Goal: Task Accomplishment & Management: Complete application form

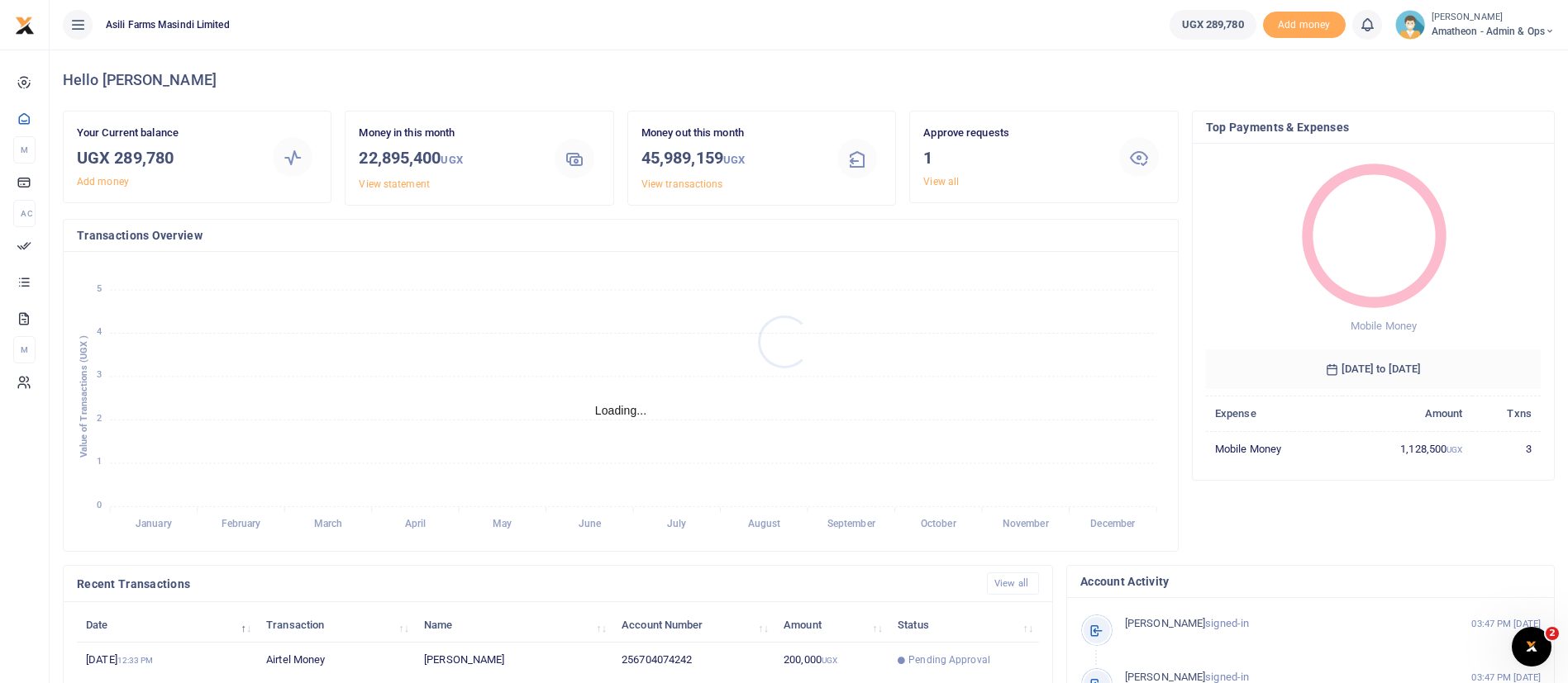
scroll to position [20, 20]
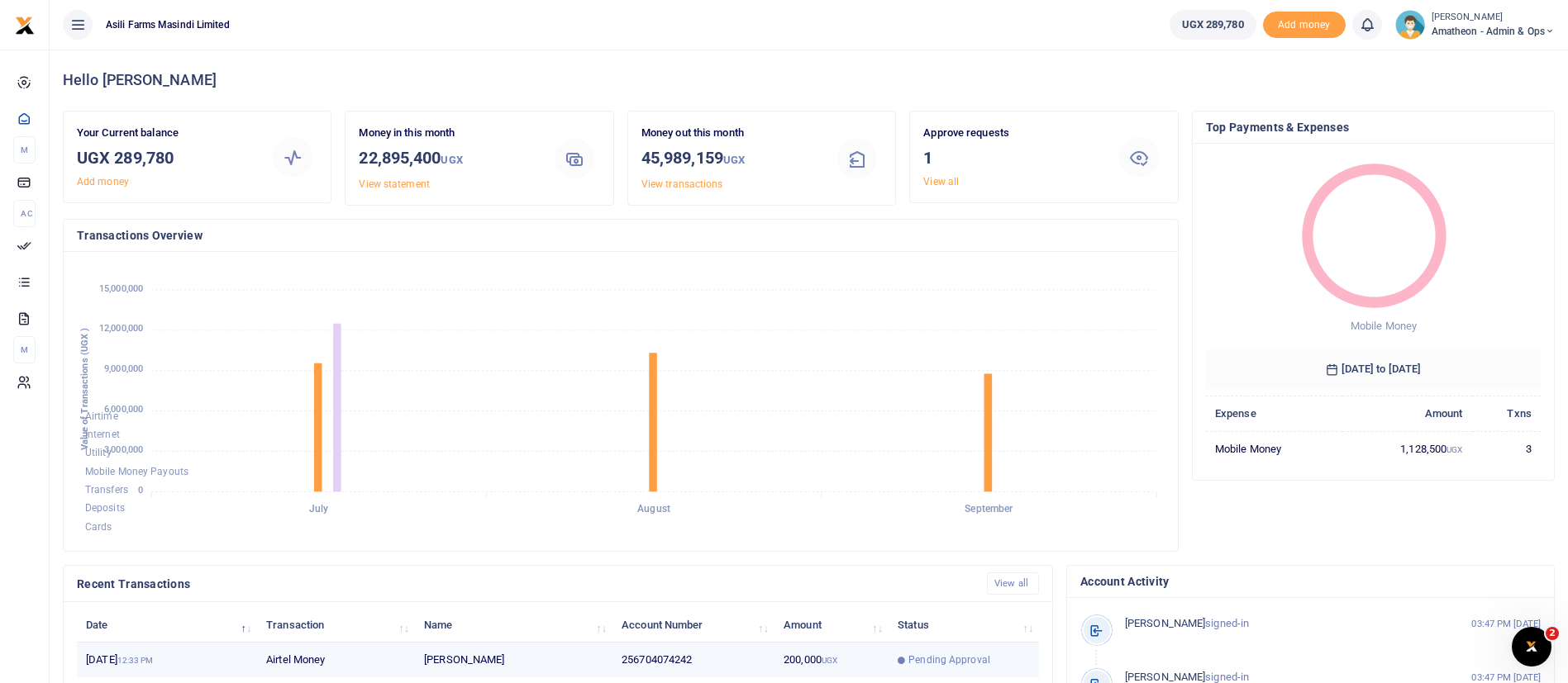
click at [902, 650] on td "Pending Approval" at bounding box center [964, 661] width 151 height 35
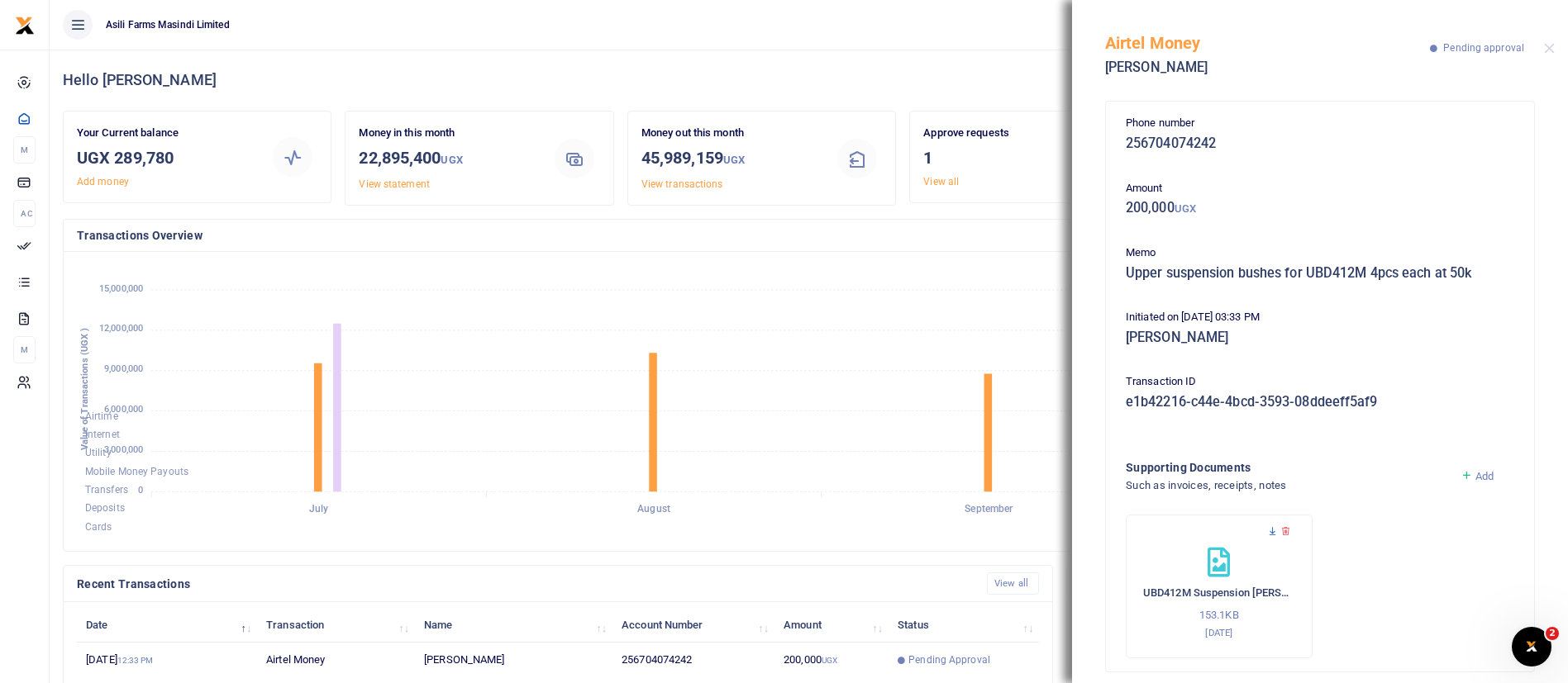
click at [1272, 534] on icon at bounding box center [1272, 532] width 11 height 11
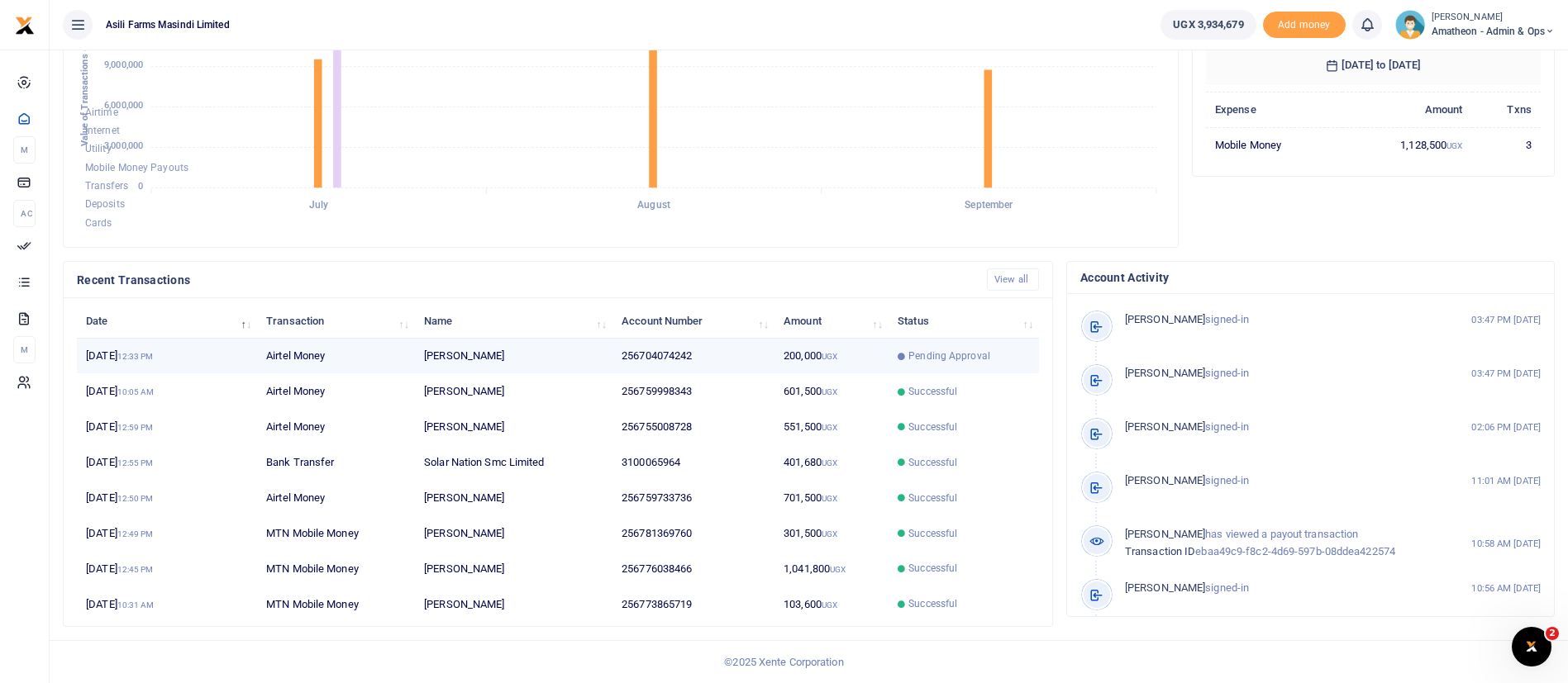
click at [931, 341] on td "Pending Approval" at bounding box center [964, 357] width 151 height 35
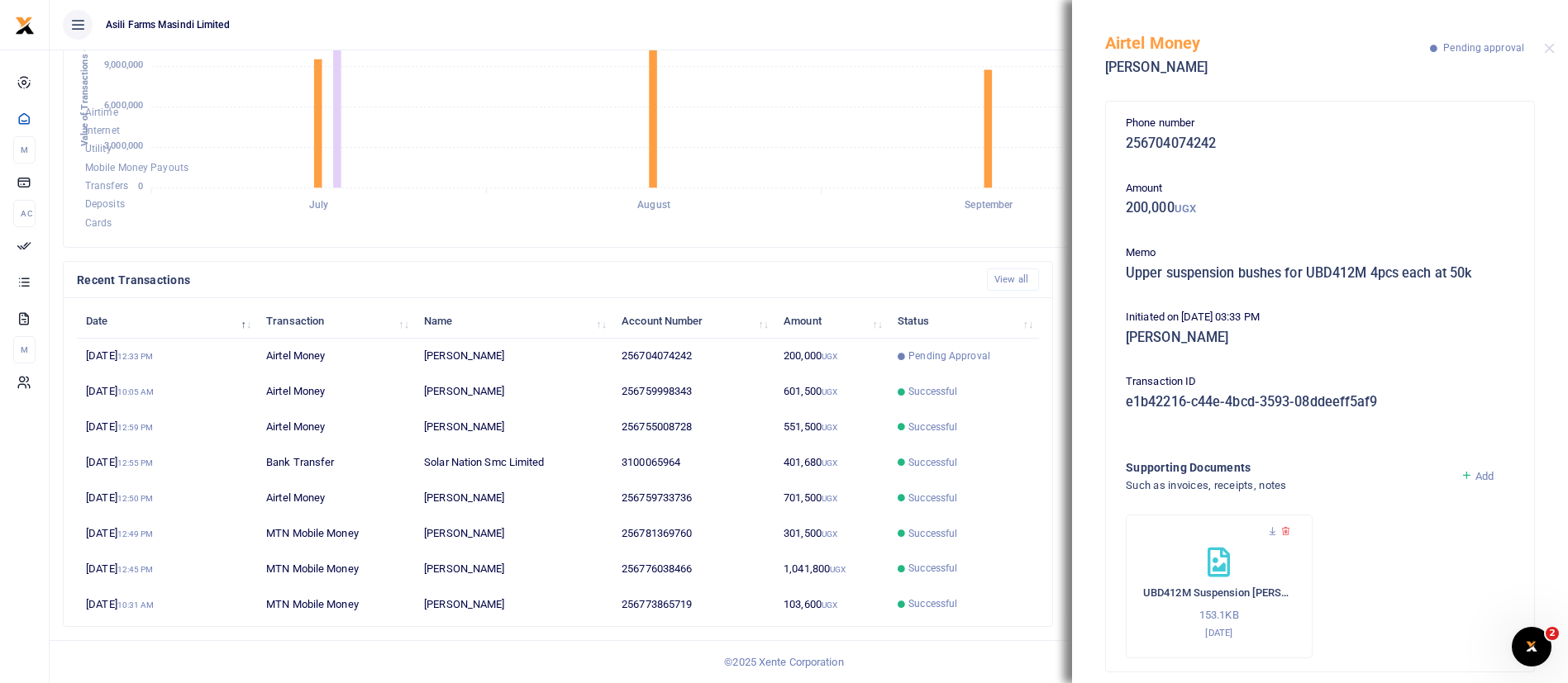
click at [1542, 45] on div "Airtel Money Jonathan Ssentamu Pending approval" at bounding box center [1320, 46] width 496 height 92
click at [1552, 46] on button "Close" at bounding box center [1549, 48] width 11 height 11
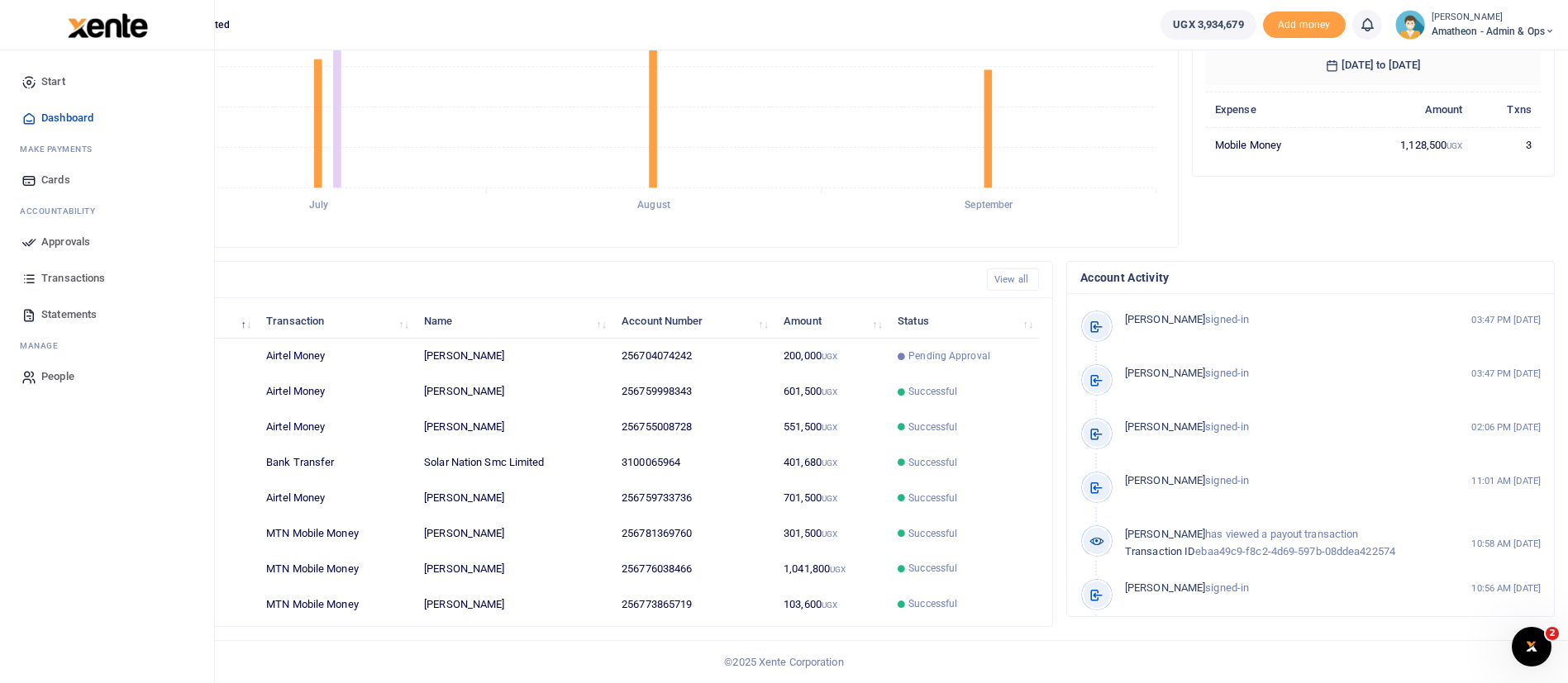
click at [52, 240] on span "Approvals" at bounding box center [65, 241] width 49 height 17
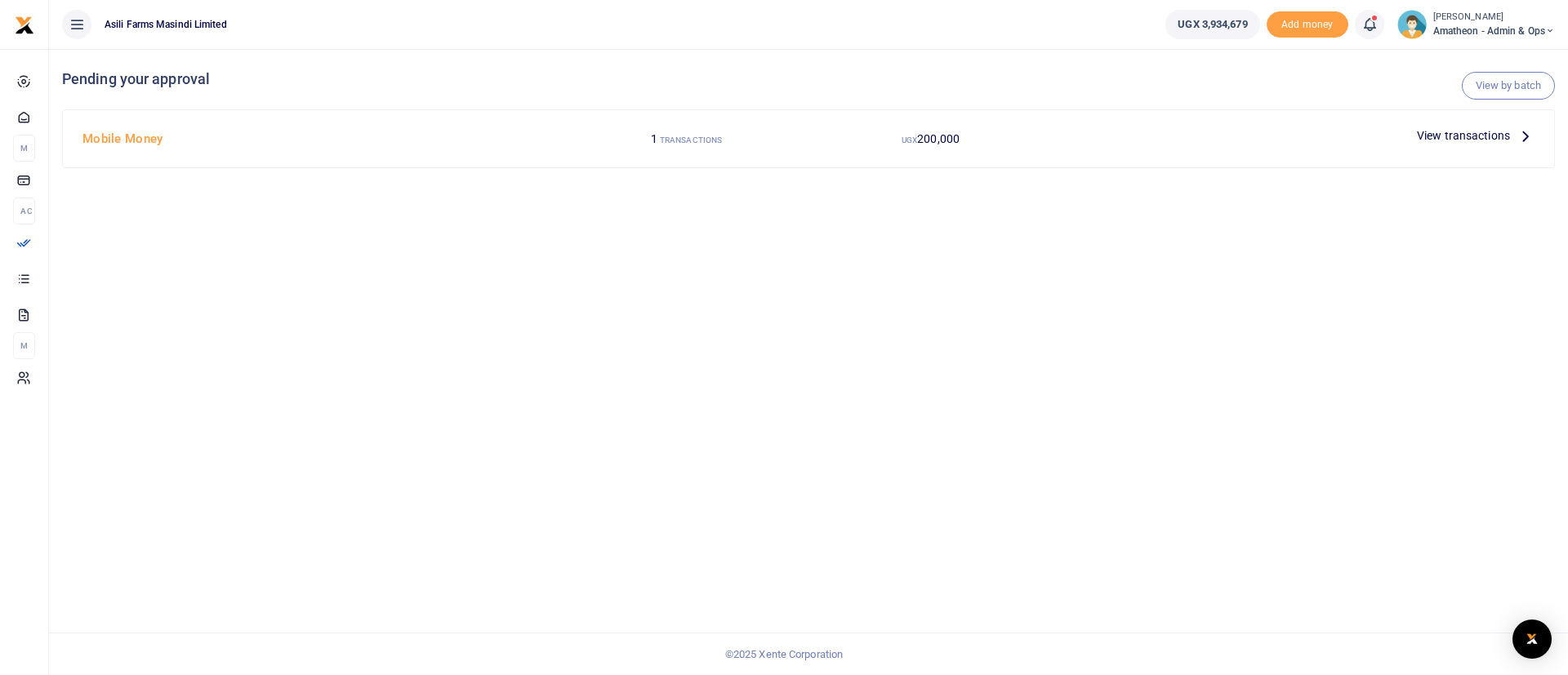
click at [1438, 140] on span "View transactions" at bounding box center [1463, 135] width 93 height 18
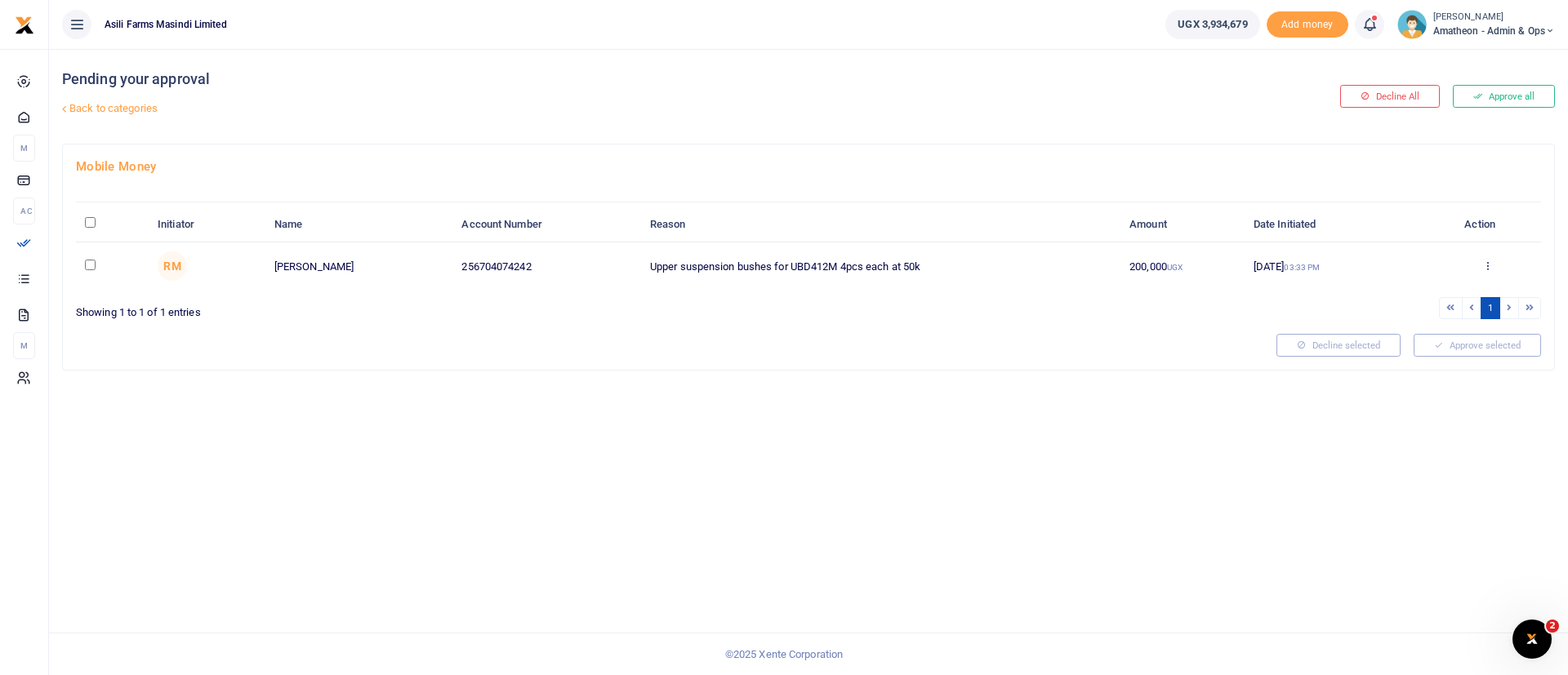
click at [89, 219] on input "\a \a : activate to sort column descending" at bounding box center [90, 222] width 11 height 11
checkbox input "true"
click at [1492, 350] on button "Approve selected (1)" at bounding box center [1471, 346] width 139 height 23
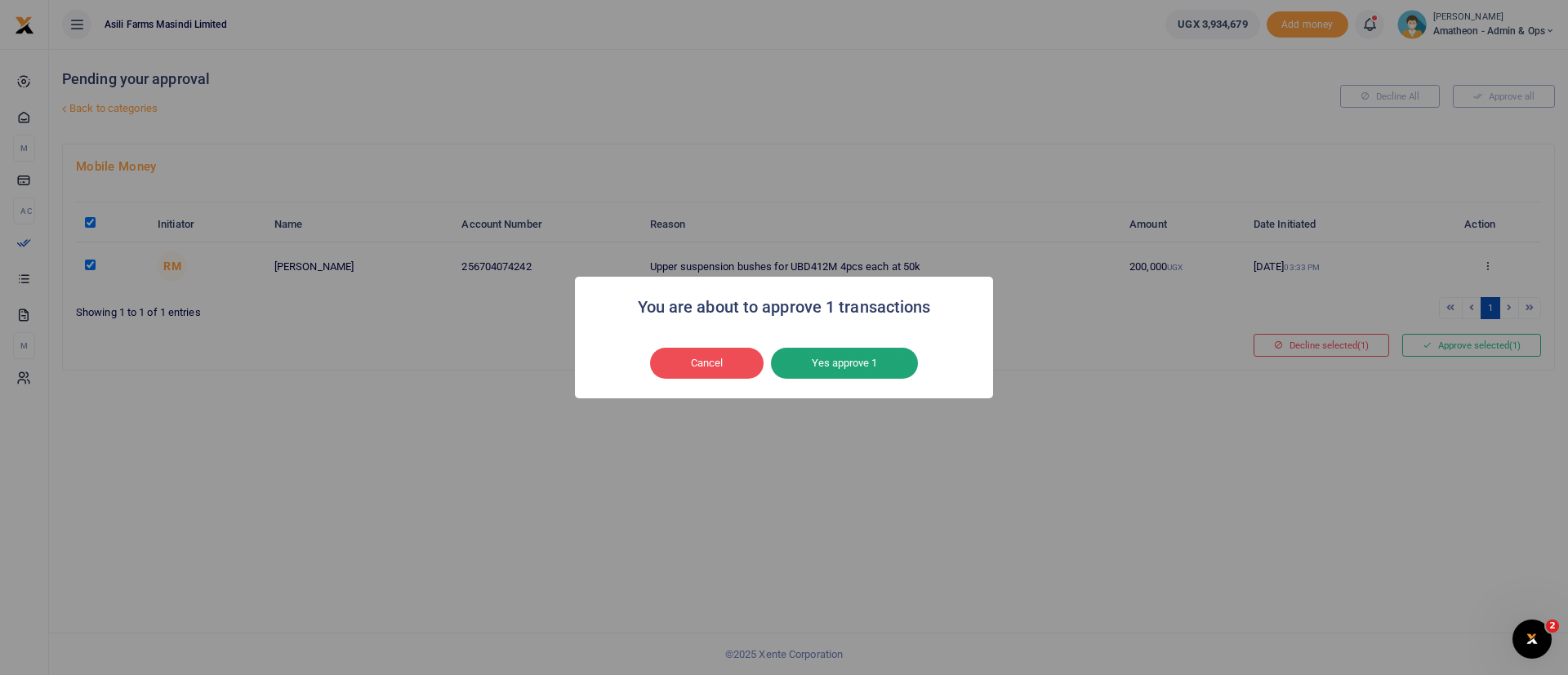
click at [876, 359] on button "Yes approve 1" at bounding box center [844, 363] width 147 height 31
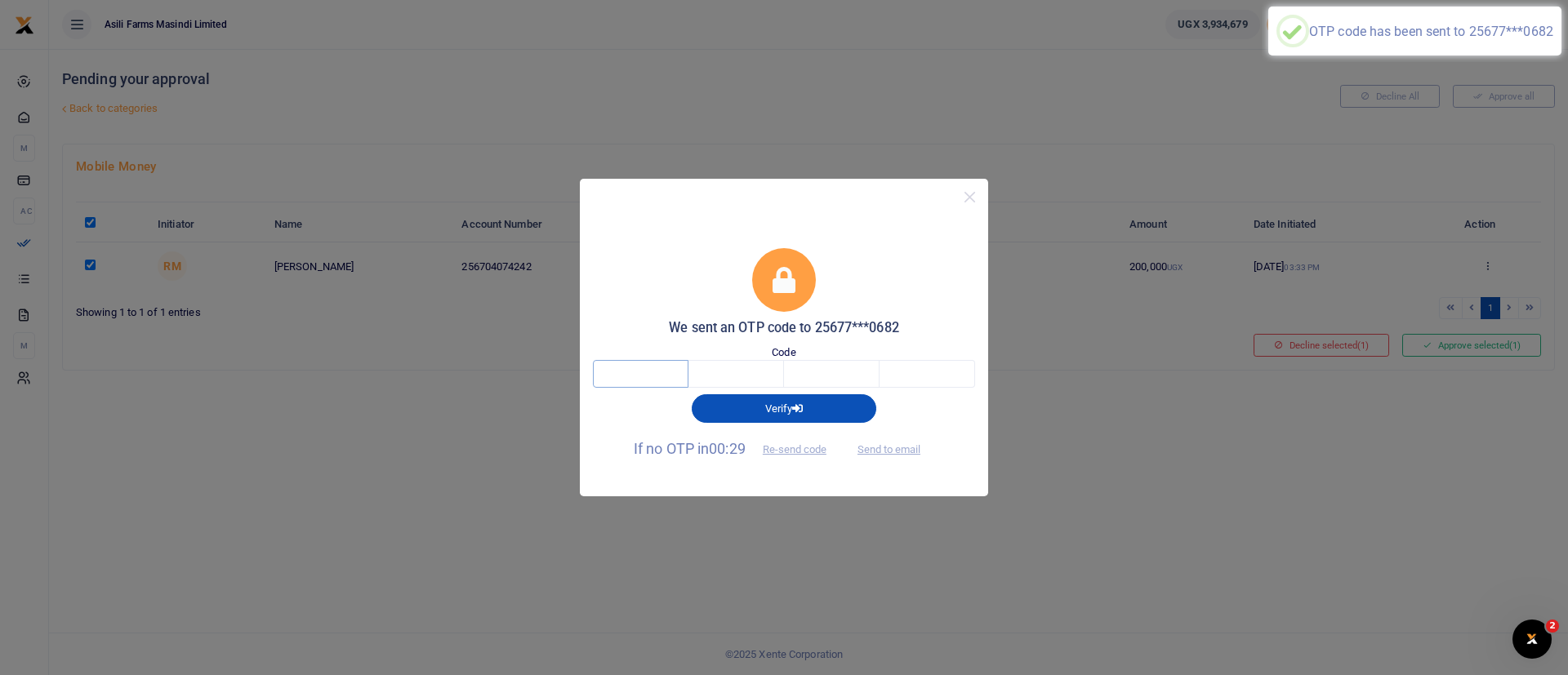
click at [629, 368] on input "text" at bounding box center [640, 374] width 96 height 28
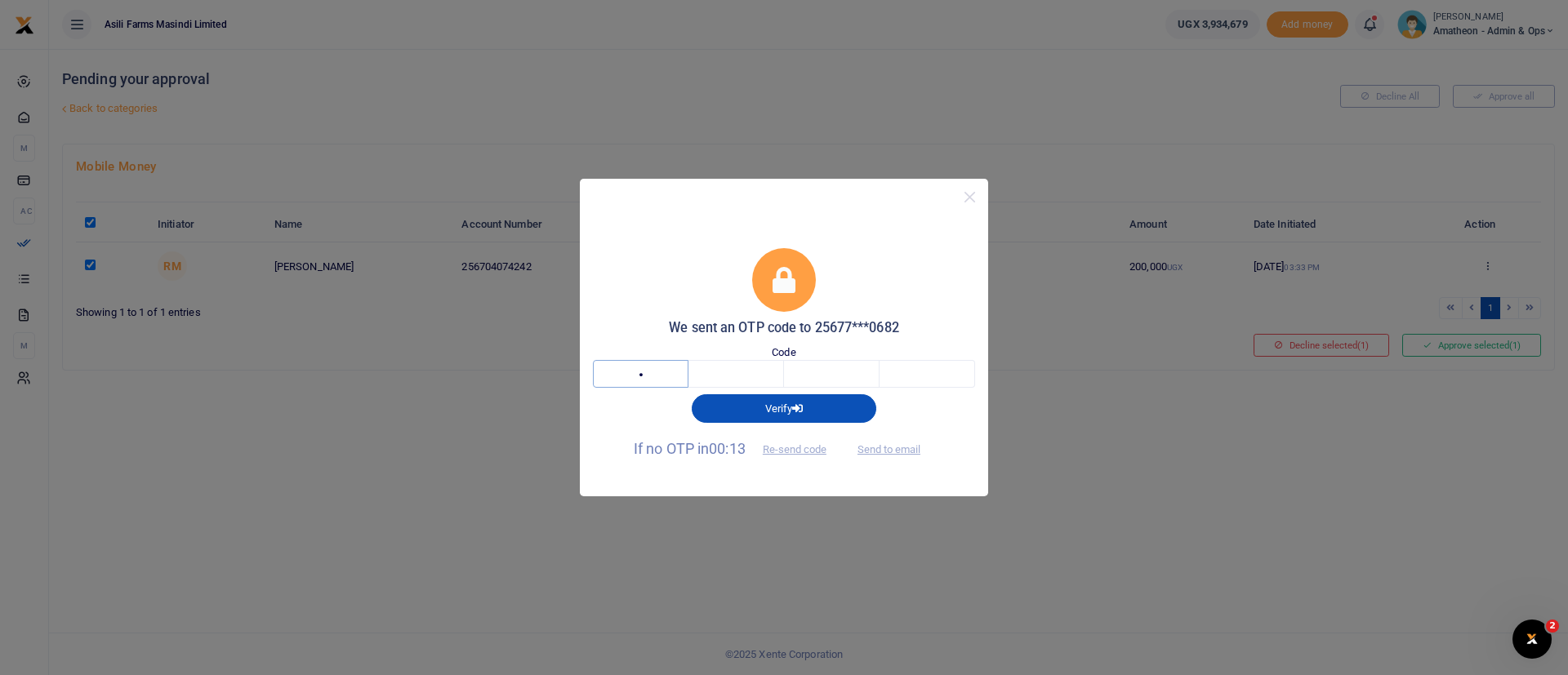
type input "9"
type input "7"
type input "6"
type input "9"
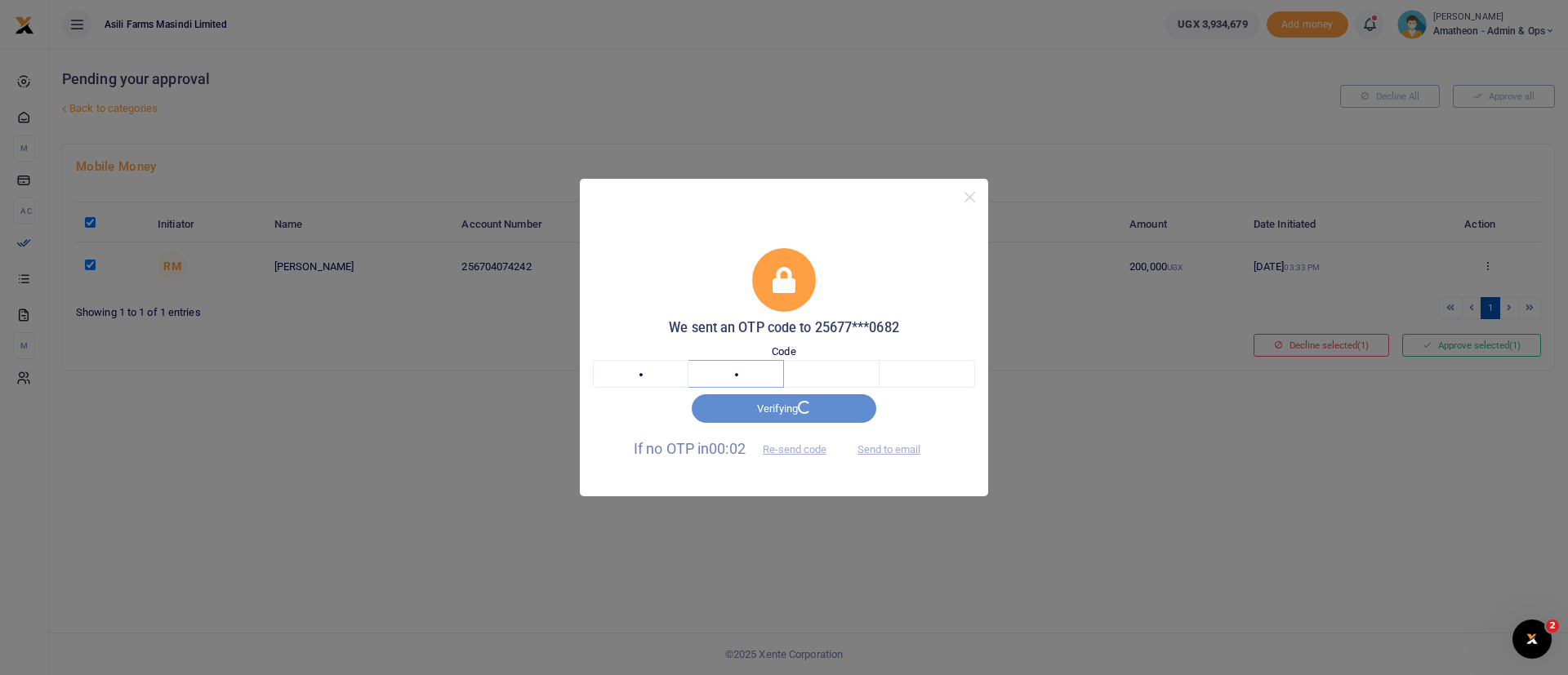
type input "7"
type input "6"
